Goal: Find specific page/section: Find specific page/section

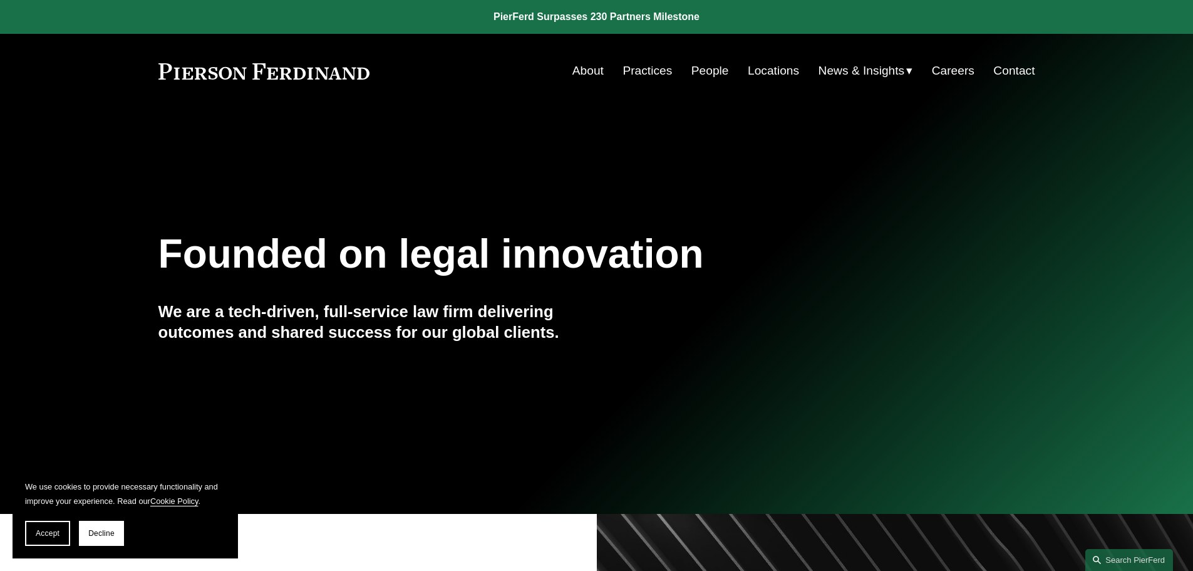
click at [699, 70] on link "People" at bounding box center [711, 71] width 38 height 24
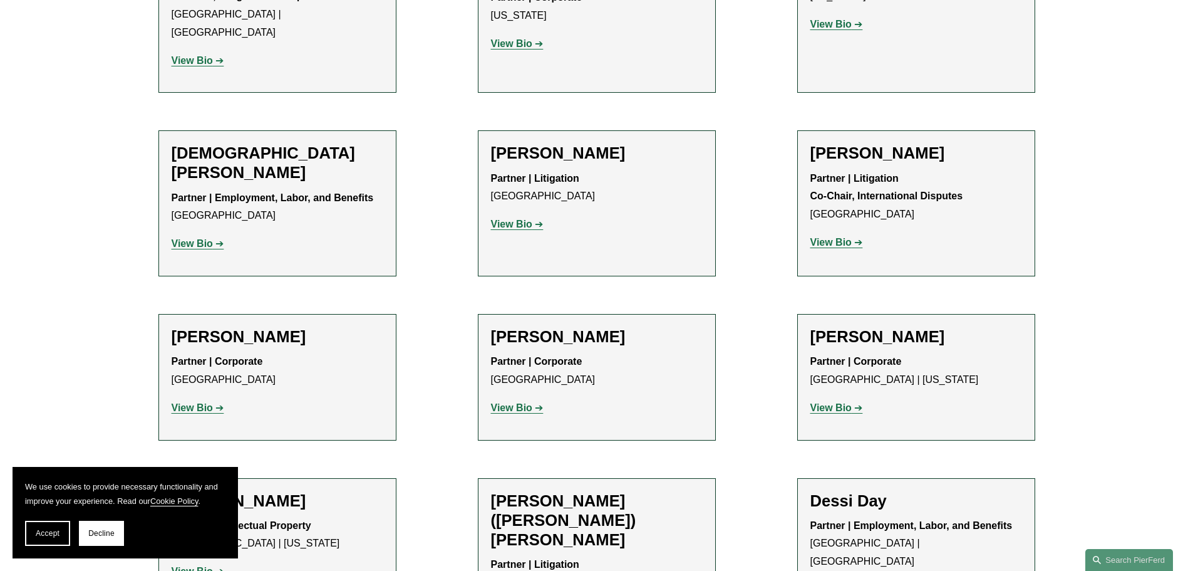
scroll to position [3508, 0]
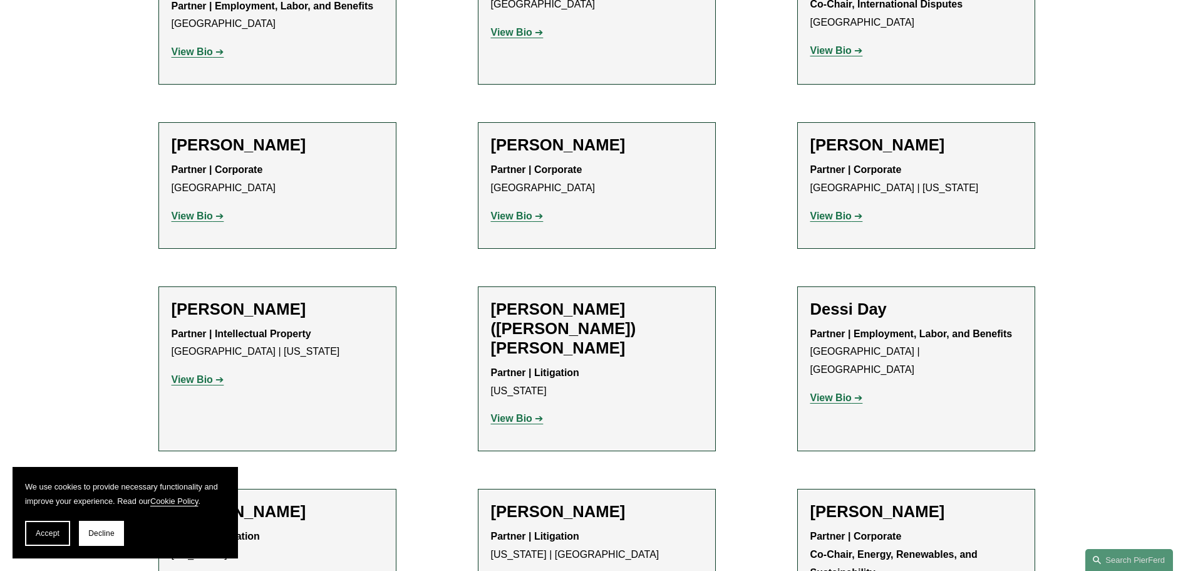
click at [211, 570] on strong "View Bio" at bounding box center [192, 582] width 41 height 11
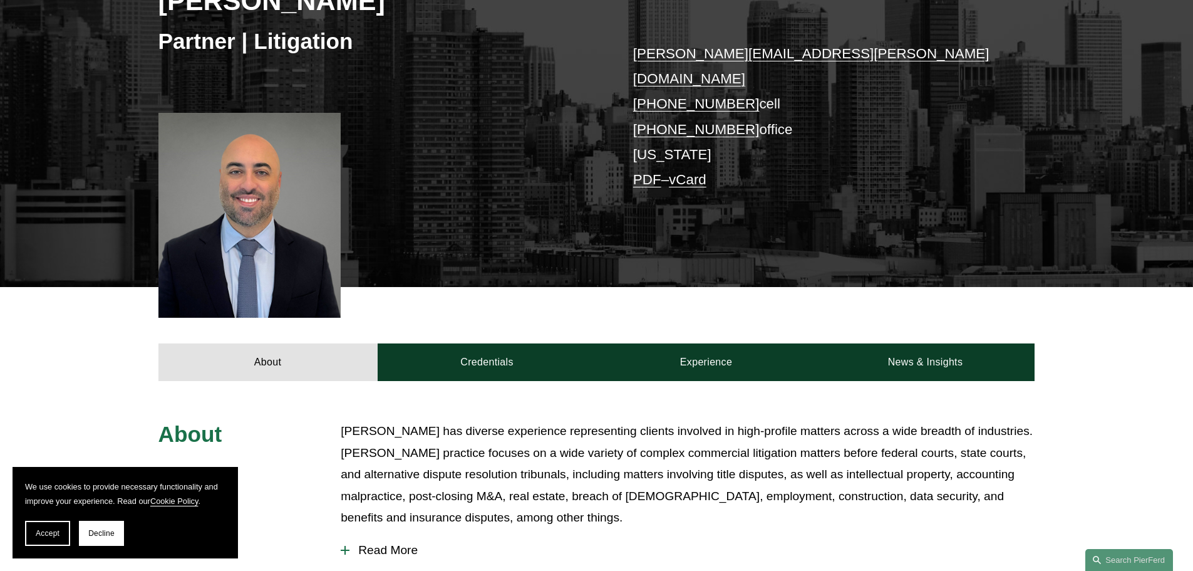
scroll to position [251, 0]
